Goal: Information Seeking & Learning: Learn about a topic

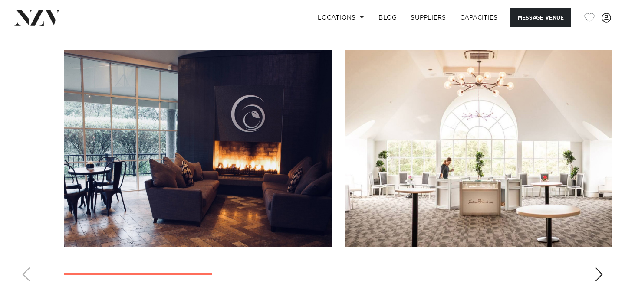
scroll to position [815, 0]
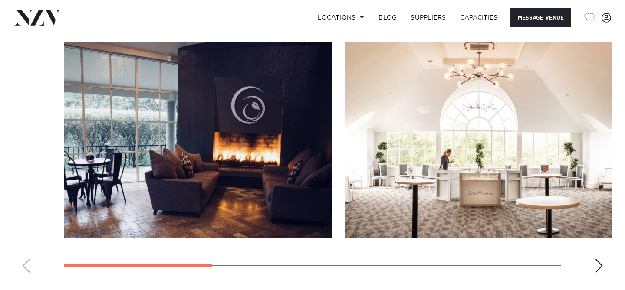
click at [594, 264] on swiper-container at bounding box center [312, 161] width 625 height 238
click at [599, 265] on div "Next slide" at bounding box center [598, 266] width 9 height 14
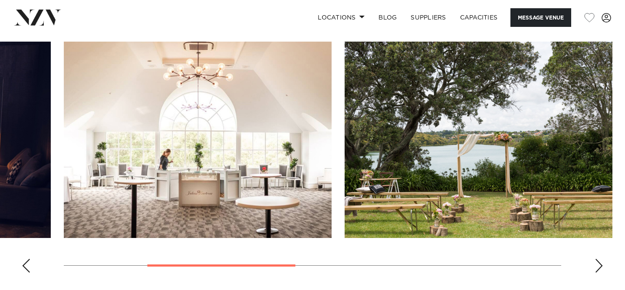
click at [599, 265] on div "Next slide" at bounding box center [598, 266] width 9 height 14
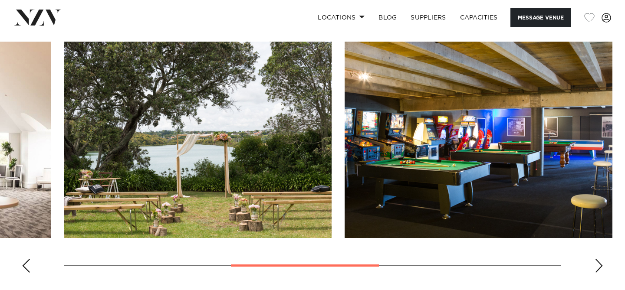
click at [599, 265] on div "Next slide" at bounding box center [598, 266] width 9 height 14
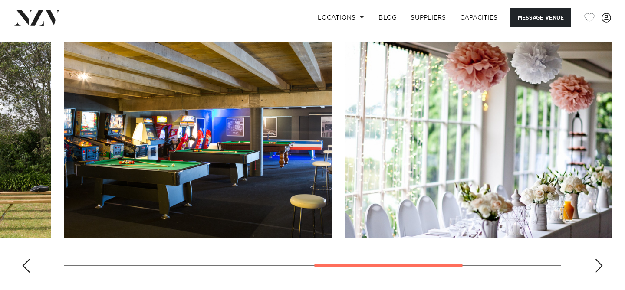
click at [599, 265] on div "Next slide" at bounding box center [598, 266] width 9 height 14
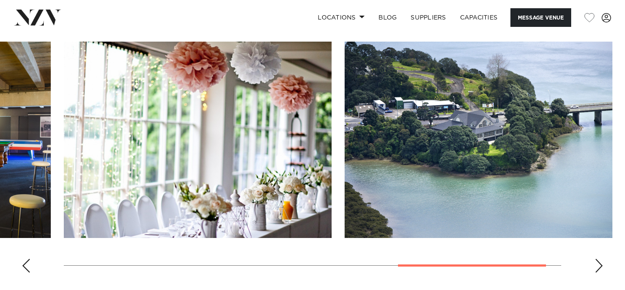
click at [599, 265] on div "Next slide" at bounding box center [598, 266] width 9 height 14
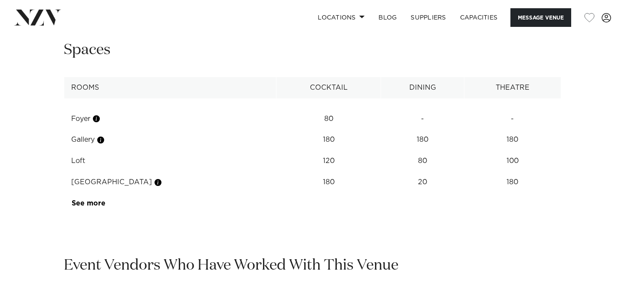
scroll to position [1098, 0]
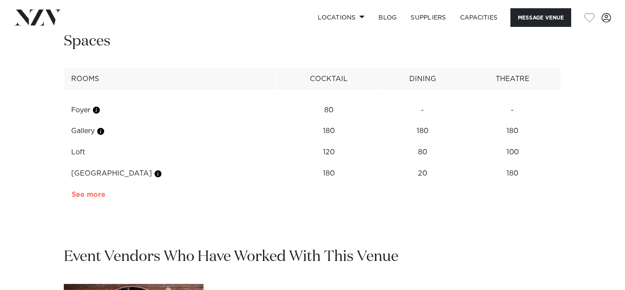
click at [90, 192] on link "See more" at bounding box center [106, 194] width 68 height 7
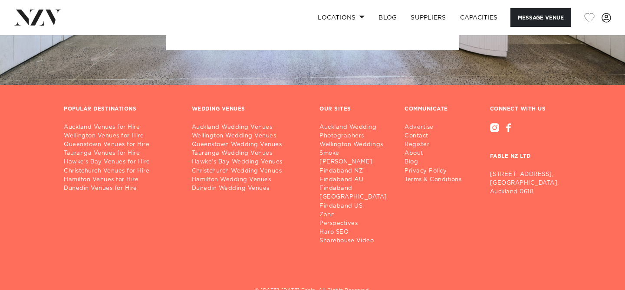
scroll to position [2011, 0]
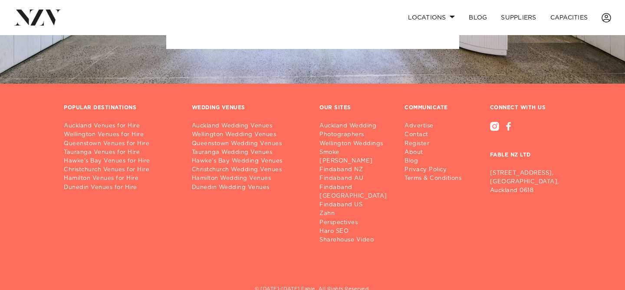
scroll to position [1100, 0]
